Goal: Find specific page/section: Find specific page/section

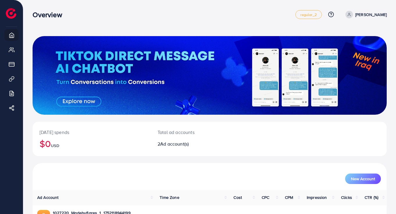
scroll to position [61, 0]
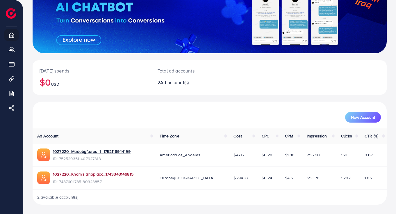
click at [108, 175] on link "1027220_Kham's Shop acc_1743343146815" at bounding box center [93, 174] width 81 height 6
click at [95, 150] on link "1027220_Madebyflares_1_1752118944199" at bounding box center [92, 151] width 78 height 6
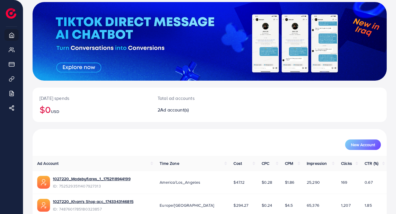
scroll to position [0, 0]
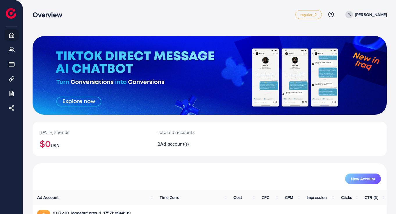
click at [370, 13] on p "[PERSON_NAME]" at bounding box center [371, 14] width 31 height 7
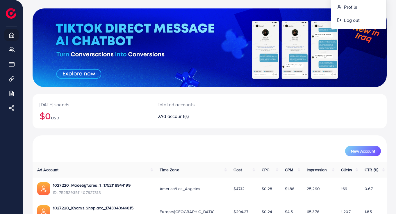
scroll to position [31, 0]
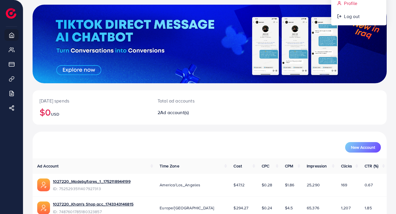
click at [357, 2] on span "Profile" at bounding box center [350, 3] width 13 height 7
select select "*******"
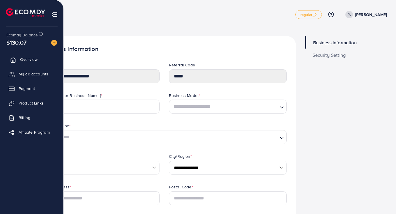
click at [24, 61] on span "Overview" at bounding box center [28, 59] width 17 height 6
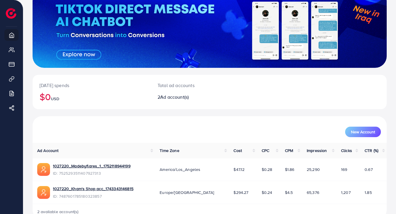
scroll to position [61, 0]
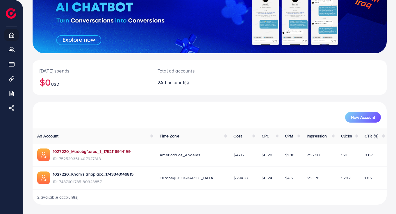
click at [111, 151] on link "1027220_Madebyflares_1_1752118944199" at bounding box center [92, 151] width 78 height 6
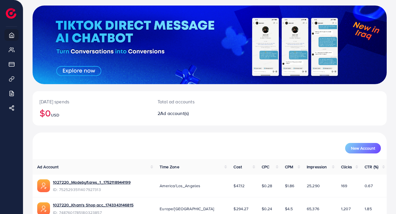
scroll to position [0, 0]
